Goal: Transaction & Acquisition: Purchase product/service

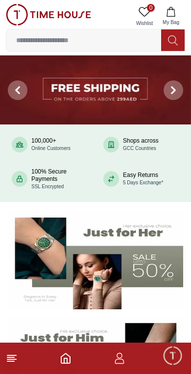
click at [171, 7] on icon "button" at bounding box center [171, 12] width 8 height 10
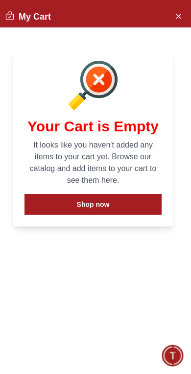
click at [79, 203] on button "Shop now" at bounding box center [93, 204] width 137 height 21
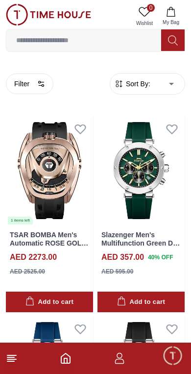
click at [14, 363] on icon at bounding box center [12, 359] width 12 height 12
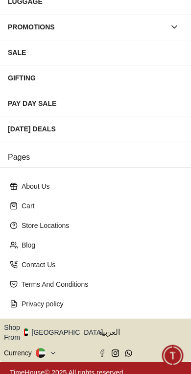
scroll to position [174, 0]
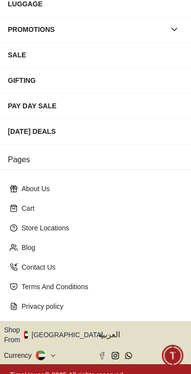
click at [70, 335] on button "Shop From UAE" at bounding box center [57, 335] width 106 height 20
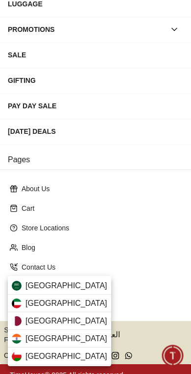
click at [33, 300] on span "Kuwait" at bounding box center [67, 304] width 82 height 12
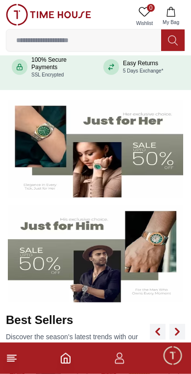
scroll to position [113, 0]
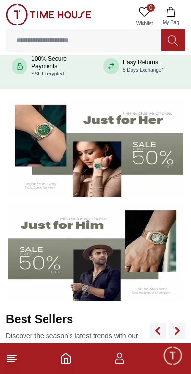
click at [15, 364] on icon at bounding box center [12, 359] width 12 height 12
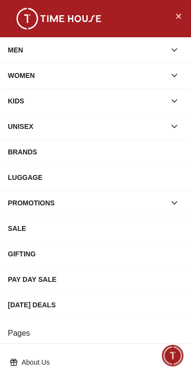
click at [26, 78] on div "WOMEN" at bounding box center [87, 76] width 158 height 18
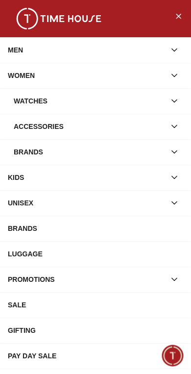
click at [21, 156] on div "Brands" at bounding box center [90, 152] width 152 height 18
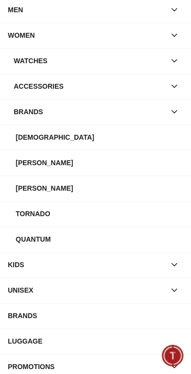
scroll to position [39, 0]
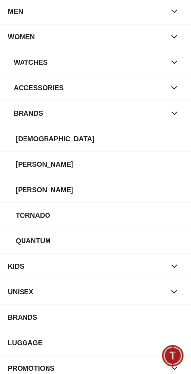
click at [39, 114] on div "Brands" at bounding box center [90, 113] width 152 height 18
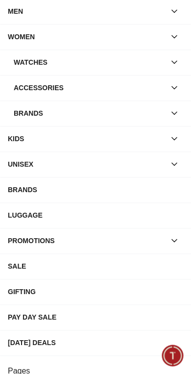
click at [44, 196] on div "BRANDS" at bounding box center [96, 190] width 176 height 18
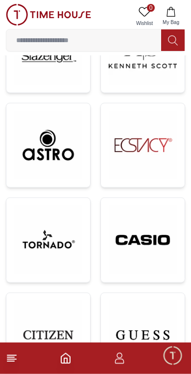
click at [130, 255] on img at bounding box center [143, 240] width 68 height 69
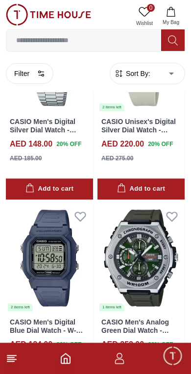
scroll to position [1099, 0]
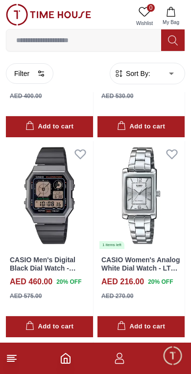
scroll to position [2363, 0]
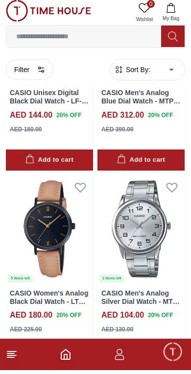
scroll to position [3930, 0]
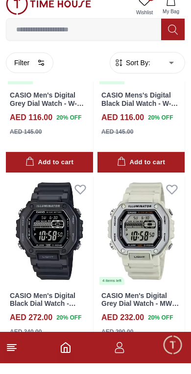
scroll to position [5924, 0]
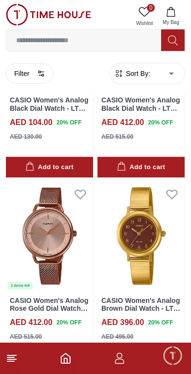
scroll to position [11364, 0]
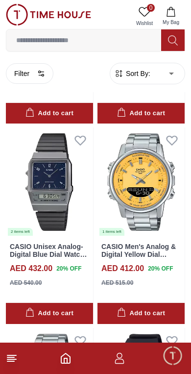
scroll to position [12598, 0]
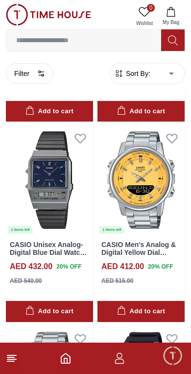
click at [11, 361] on icon at bounding box center [12, 359] width 12 height 12
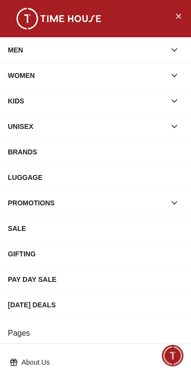
scroll to position [0, 0]
click at [171, 16] on button "Close Menu" at bounding box center [179, 16] width 16 height 16
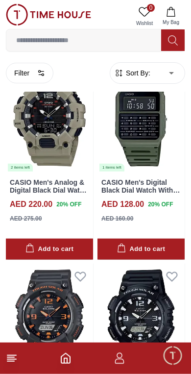
scroll to position [12258, 0]
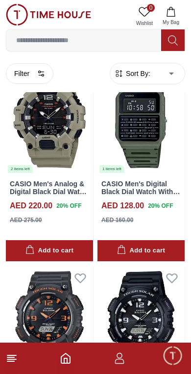
click at [64, 362] on polyline "Home" at bounding box center [65, 361] width 3 height 5
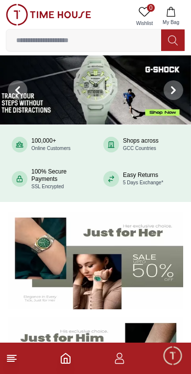
click at [6, 354] on icon at bounding box center [12, 359] width 12 height 12
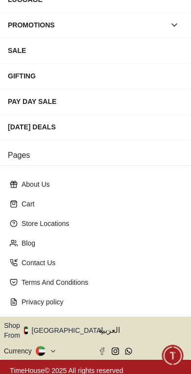
scroll to position [178, 0]
